Goal: Task Accomplishment & Management: Manage account settings

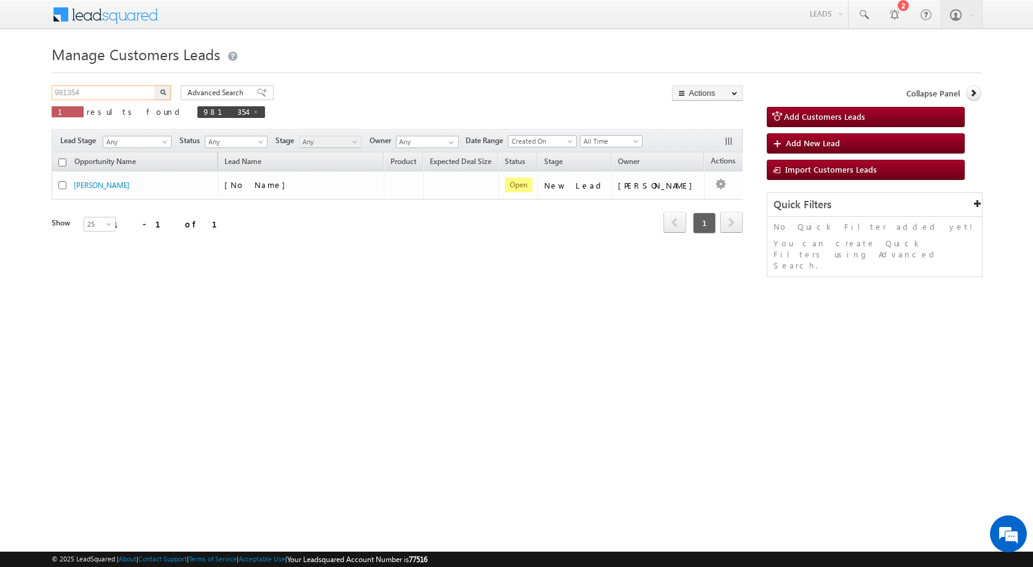
drag, startPoint x: 103, startPoint y: 98, endPoint x: 41, endPoint y: 103, distance: 61.6
click at [41, 103] on body "Menu [PERSON_NAME] sitar a7@ks erve." at bounding box center [516, 174] width 1033 height 349
paste input "445"
type input "981445"
click at [162, 95] on img "button" at bounding box center [163, 92] width 6 height 6
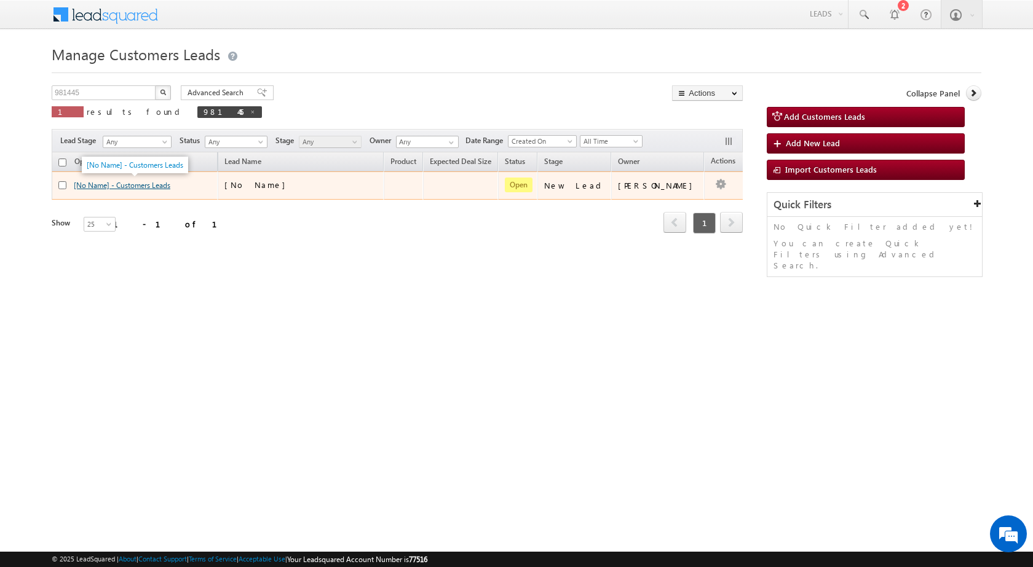
click at [111, 188] on link "[No Name] - Customers Leads" at bounding box center [122, 185] width 97 height 9
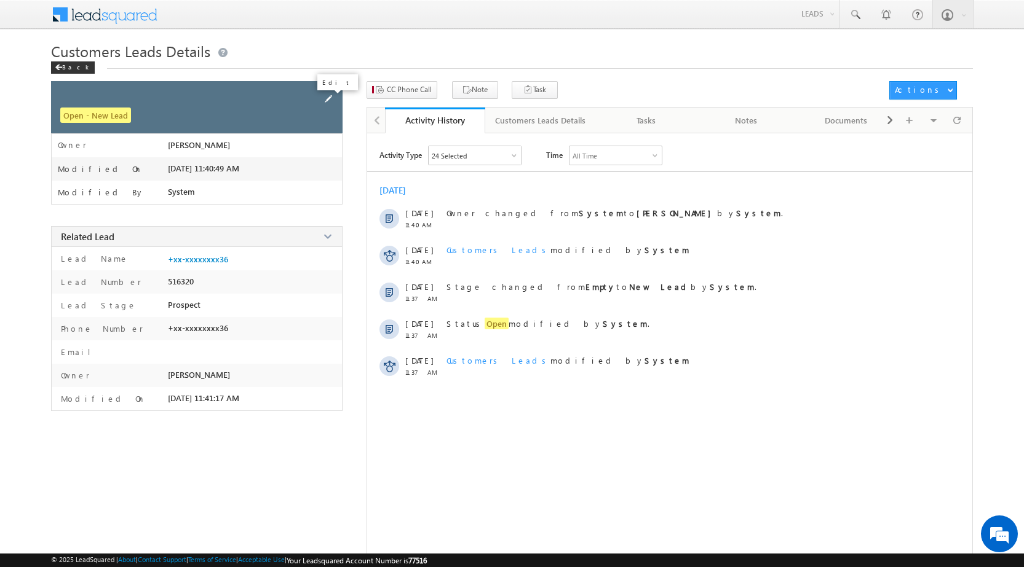
click at [328, 103] on span at bounding box center [329, 99] width 14 height 14
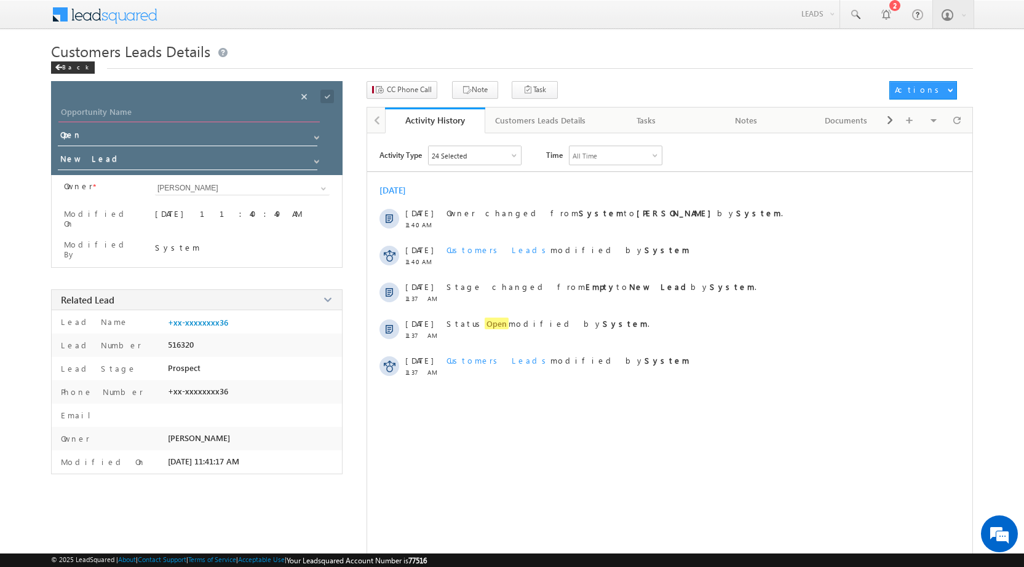
click at [215, 109] on input "Opportunity Name" at bounding box center [188, 113] width 261 height 17
paste input "NAVANATH ASHOK KUSUMKAR"
type input "NAVANATH ASHOK KUSUMKAR"
click at [326, 93] on span at bounding box center [327, 97] width 14 height 14
click at [418, 95] on button "CC Phone Call" at bounding box center [401, 90] width 71 height 18
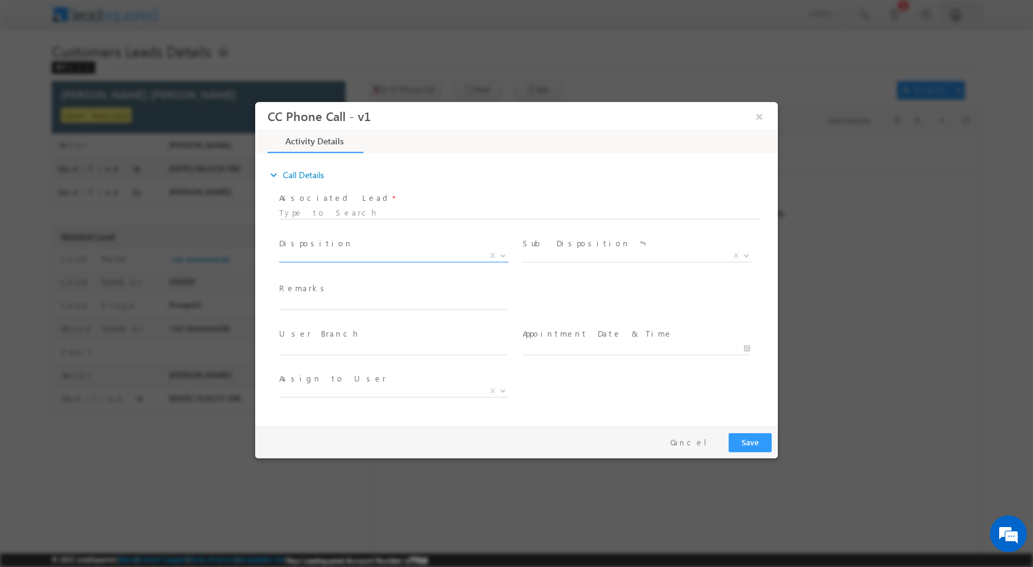
click at [496, 255] on span at bounding box center [502, 255] width 12 height 16
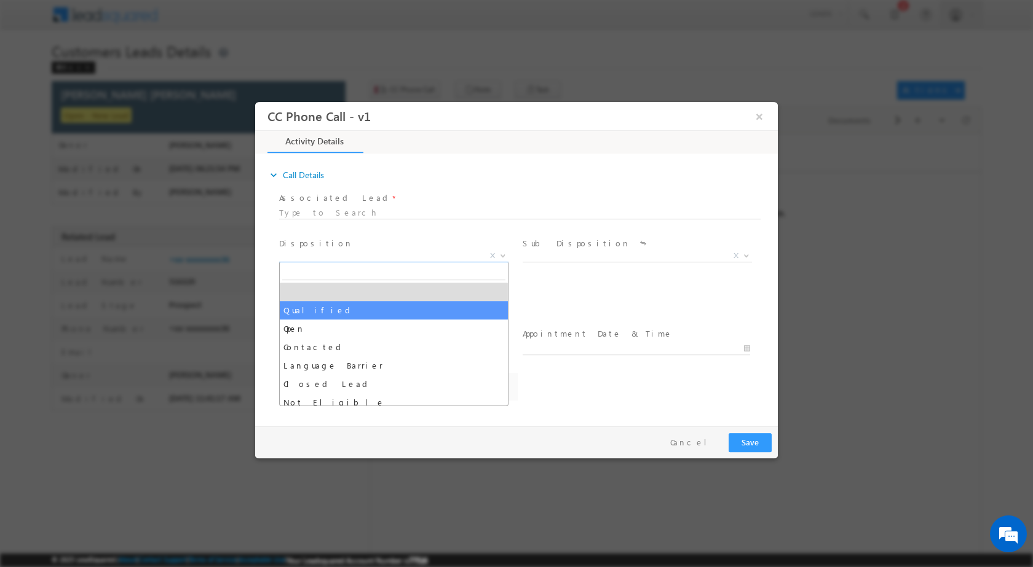
select select "Qualified"
select select "amol.khopade@sgrlimited.in"
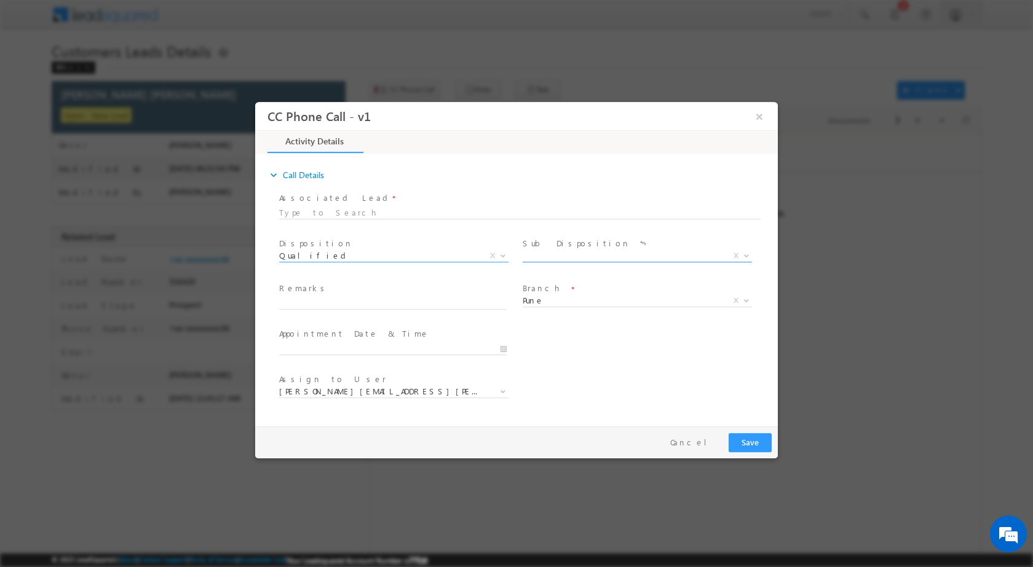
click at [749, 254] on b at bounding box center [746, 255] width 7 height 4
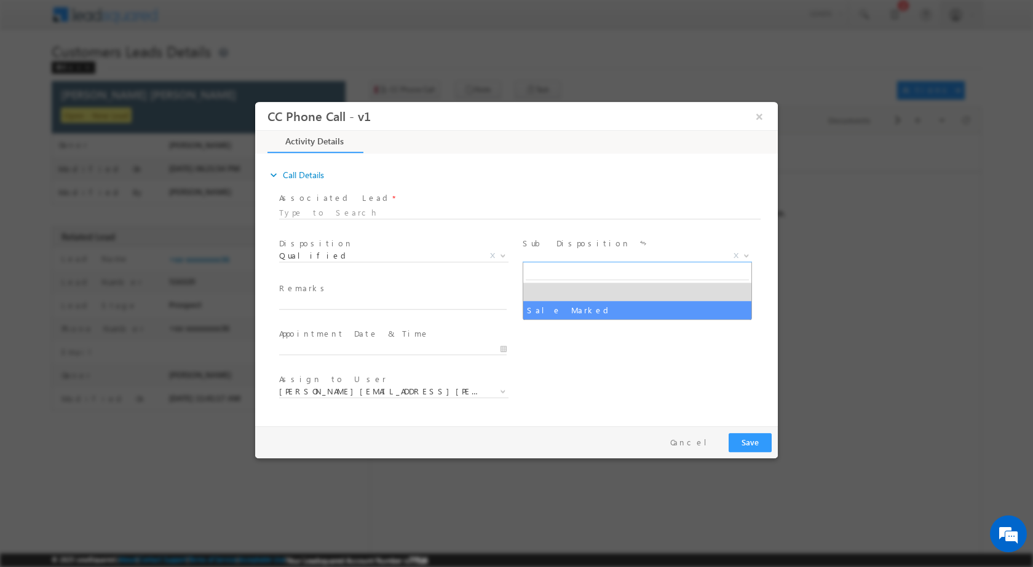
select select "Sale Marked"
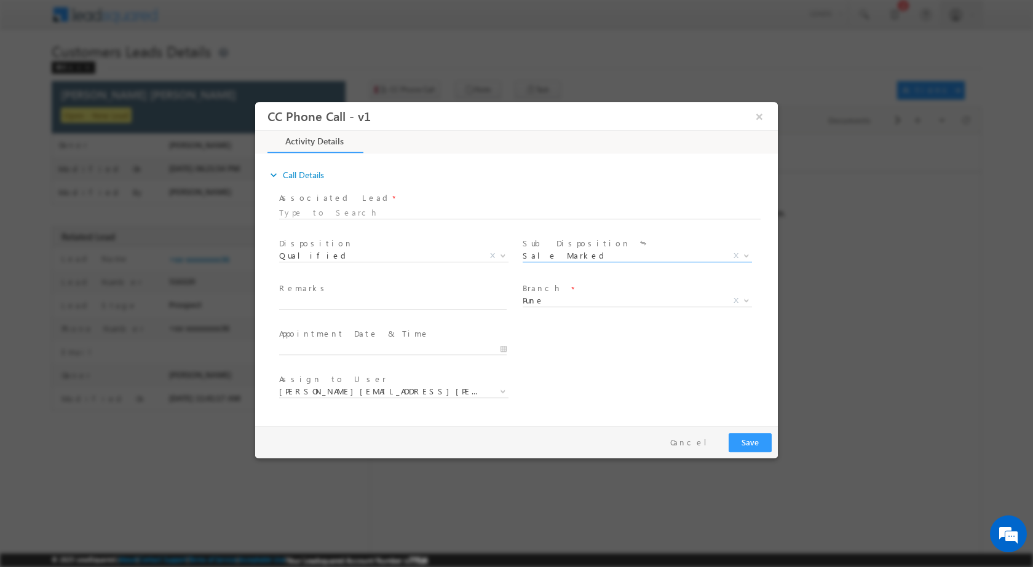
click at [502, 355] on span at bounding box center [392, 361] width 227 height 14
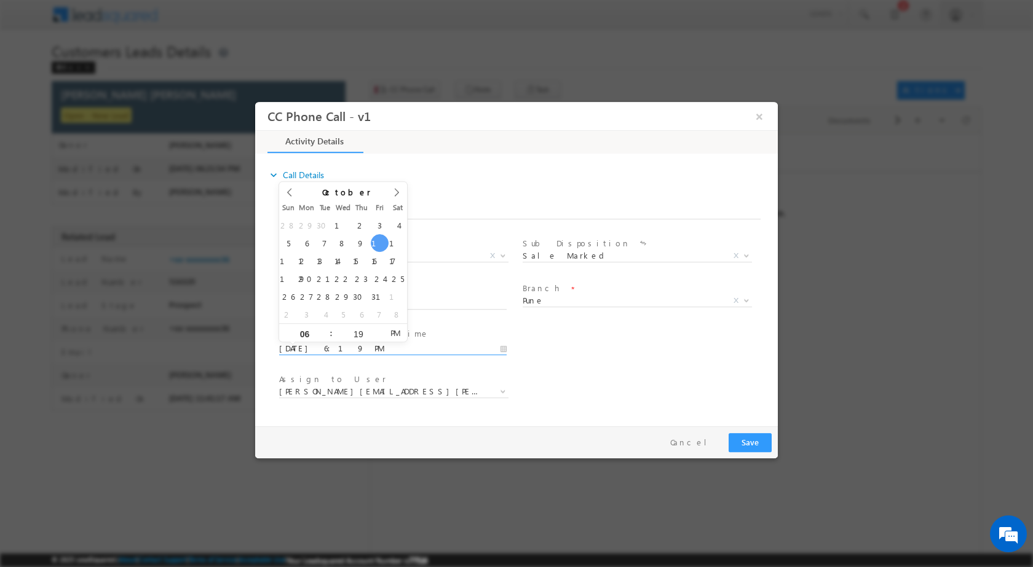
click at [504, 347] on input "10/10/2025 6:19 PM" at bounding box center [392, 348] width 227 height 12
type input "10/12/2025 6:19 PM"
type input "12"
type input "10/12/2025 12:19 PM"
click at [360, 334] on input "19" at bounding box center [358, 334] width 51 height 8
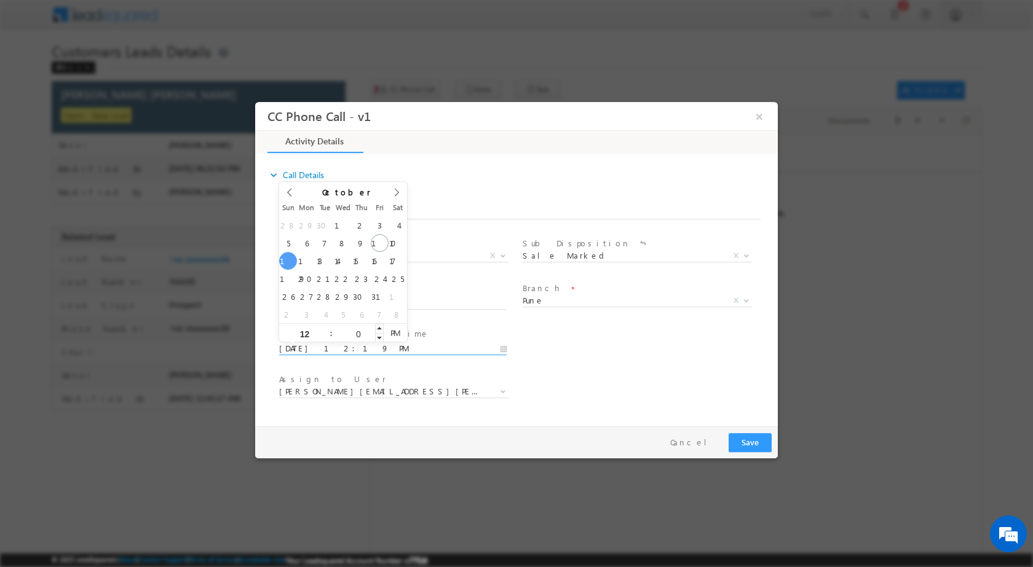
type input "00"
type input "10/12/2025 12:00 PM"
click at [549, 352] on div "User Branch * Appointment Date & Time * 10/12/2025 12:00 PM" at bounding box center [527, 347] width 501 height 45
click at [496, 387] on span at bounding box center [502, 391] width 12 height 16
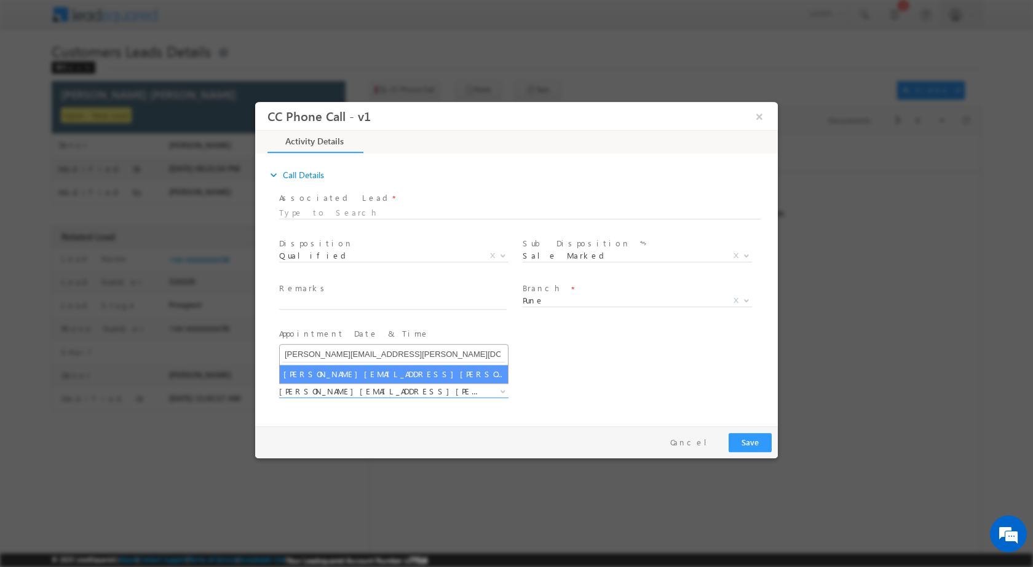
type input "sakshi.desai@sgrlimited.in"
select select "sakshi.desai@sgrlimited.in"
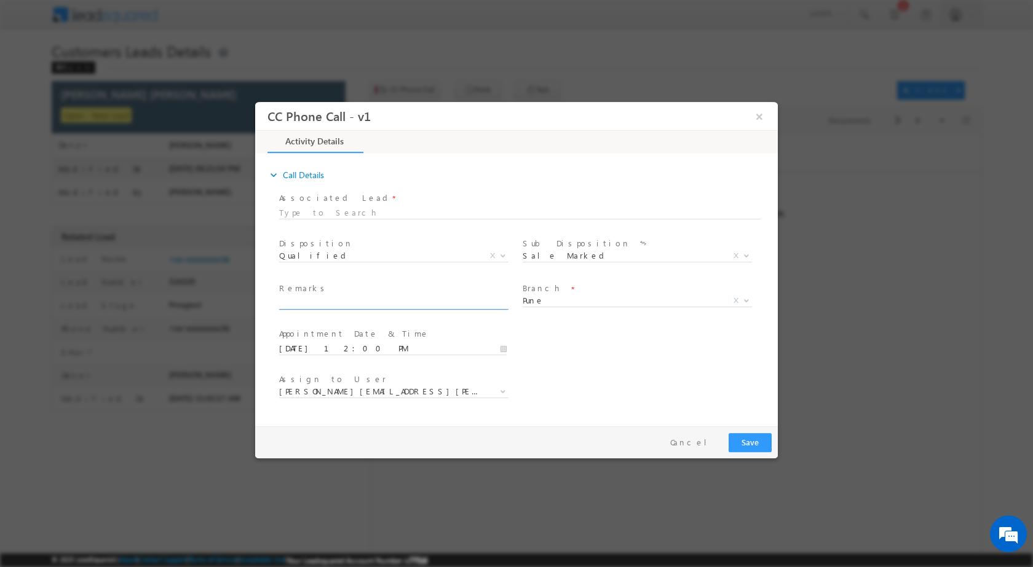
click at [372, 301] on input "text" at bounding box center [392, 303] width 227 height 12
paste input "10/10-Csustomer name is NAVANATH ASHOK KUSUMKAR Customer age is 40 yrs Loan Typ…"
type input "10/10-Csustomer name is NAVANATH ASHOK KUSUMKAR Customer age is 40 yrs Loan Typ…"
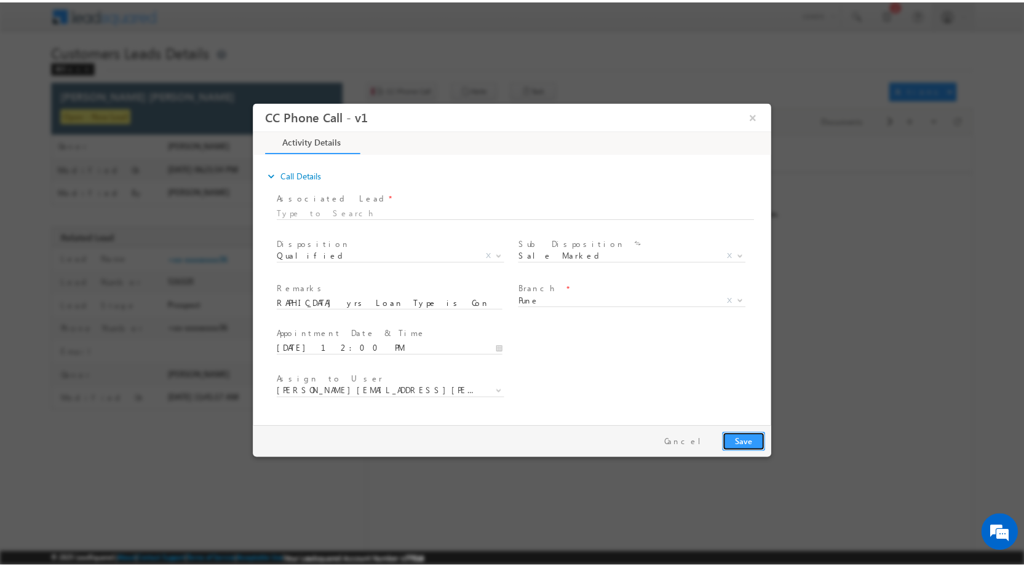
scroll to position [0, 0]
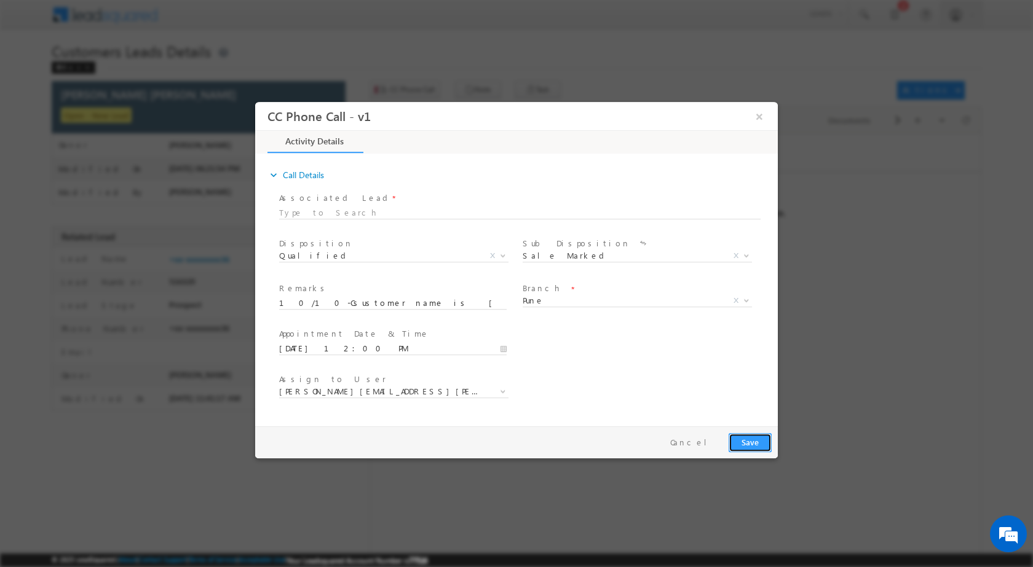
click at [753, 434] on button "Save" at bounding box center [750, 442] width 43 height 19
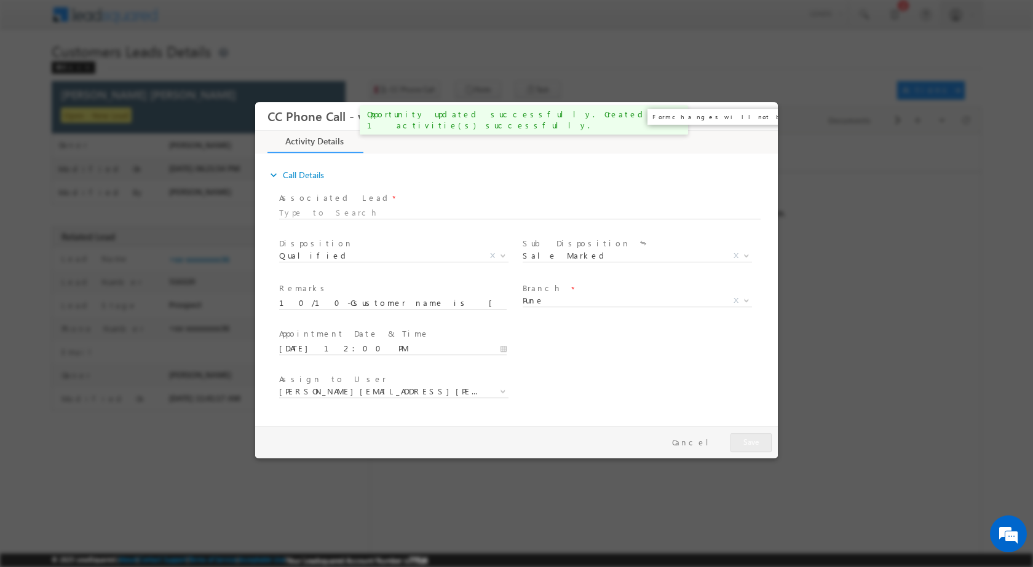
click at [762, 116] on button "×" at bounding box center [759, 116] width 21 height 23
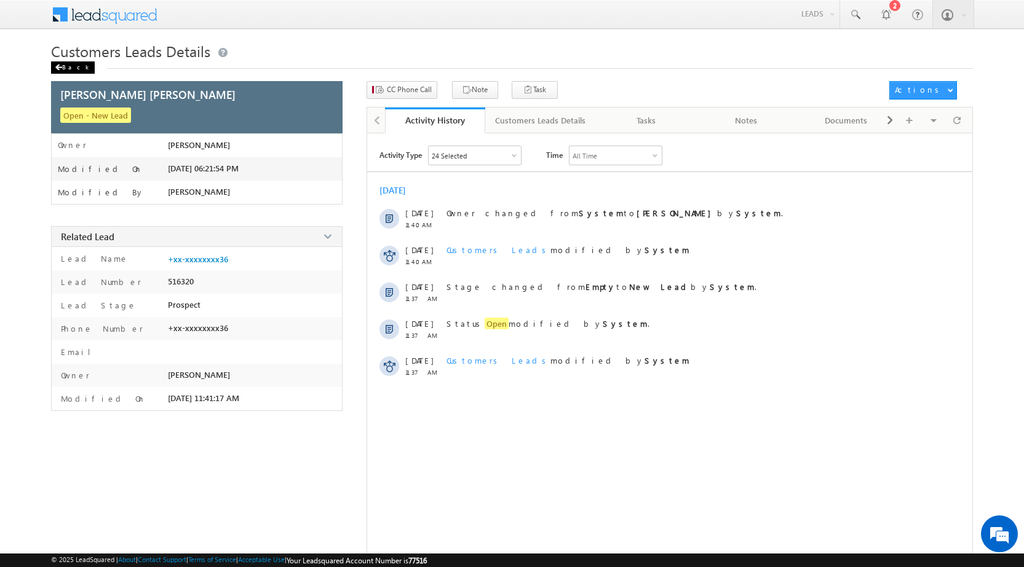
click at [69, 67] on div "Back" at bounding box center [73, 67] width 44 height 12
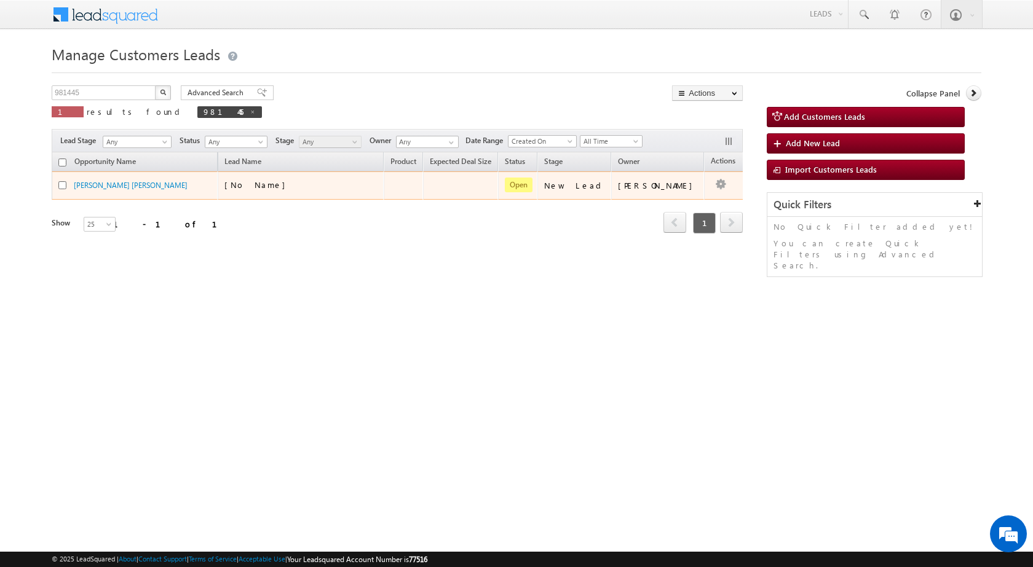
click at [676, 193] on td "[PERSON_NAME]" at bounding box center [657, 186] width 93 height 28
click at [688, 196] on link "Edit" at bounding box center [695, 201] width 61 height 15
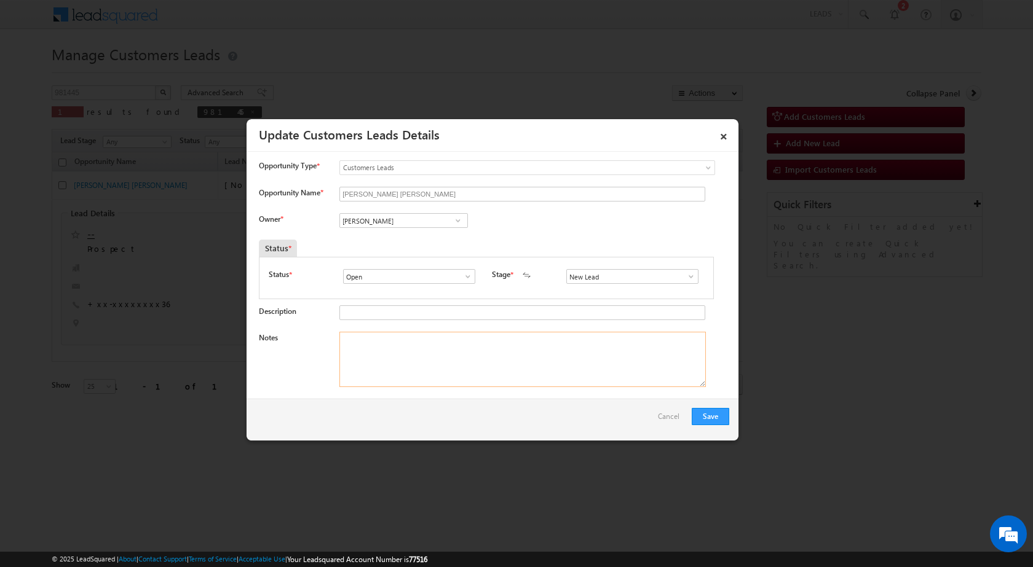
click at [476, 349] on textarea "Notes" at bounding box center [522, 359] width 366 height 55
paste textarea "10/10-Csustomer name is NAVANATH ASHOK KUSUMKAR Customer age is 40 yrs Loan Typ…"
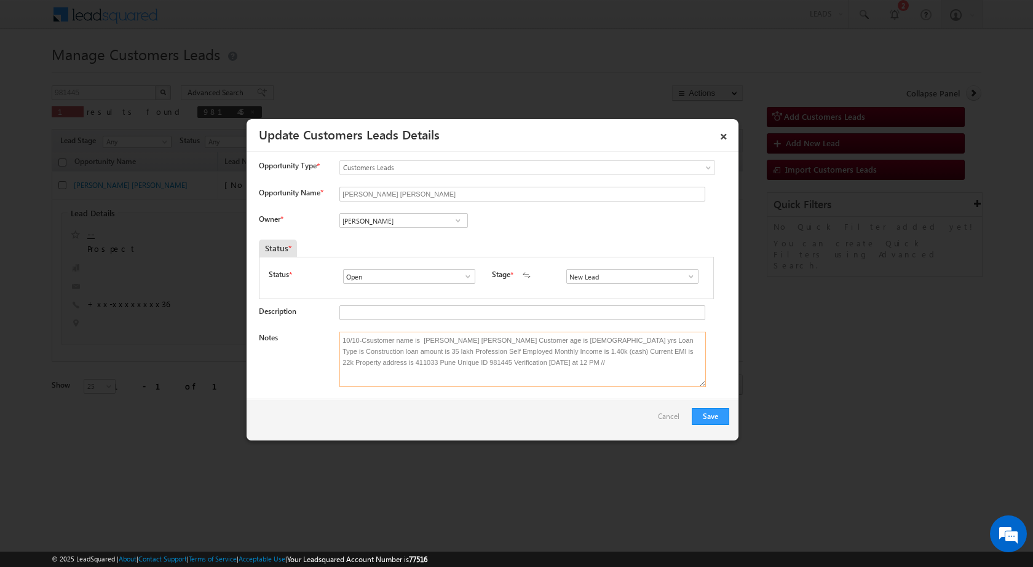
type textarea "10/10-Csustomer name is NAVANATH ASHOK KUSUMKAR Customer age is 40 yrs Loan Typ…"
click at [459, 221] on span at bounding box center [458, 221] width 12 height 10
click at [409, 265] on span "sakshi.desai@sgrlimited.in" at bounding box center [399, 266] width 111 height 9
type input "Sakshi Shrikant Desai"
click at [718, 413] on button "Save" at bounding box center [711, 416] width 38 height 17
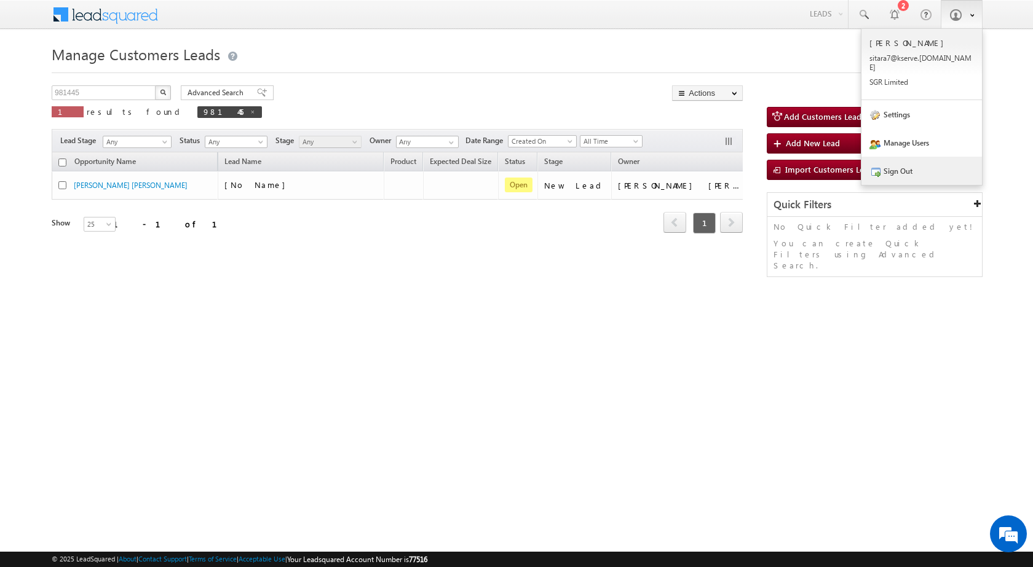
click at [918, 167] on link "Sign Out" at bounding box center [921, 171] width 120 height 28
